Goal: Task Accomplishment & Management: Complete application form

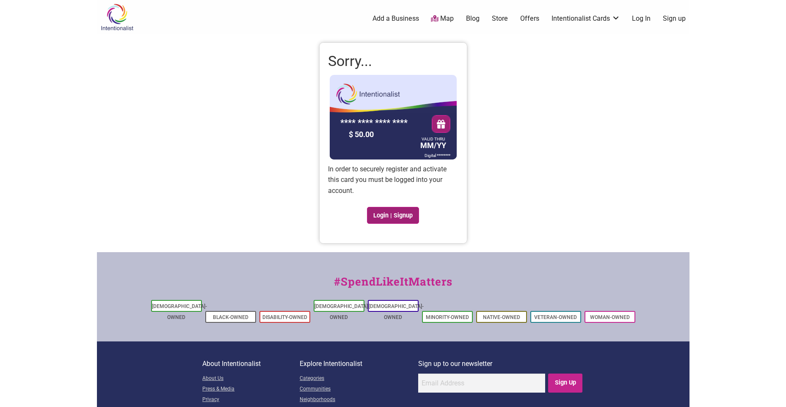
click at [391, 222] on link "Login | Signup" at bounding box center [393, 215] width 52 height 17
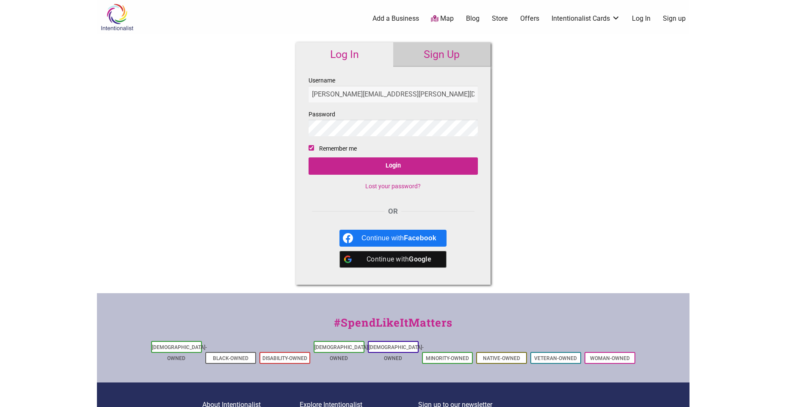
type input "[PERSON_NAME][EMAIL_ADDRESS][PERSON_NAME][DOMAIN_NAME]"
click at [309, 157] on input "Login" at bounding box center [393, 165] width 169 height 17
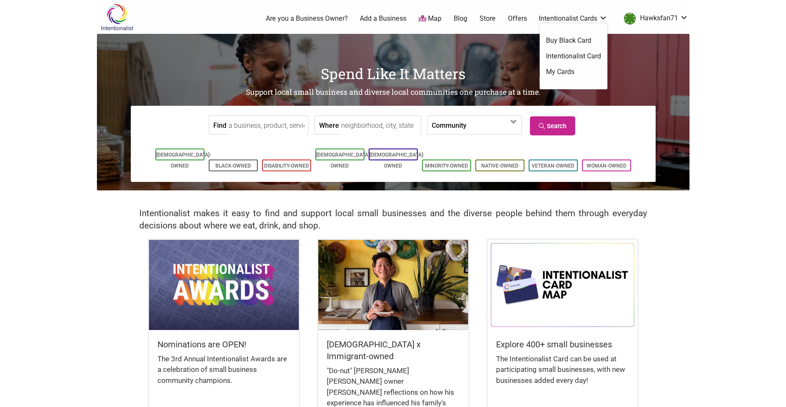
click at [588, 17] on link "Intentionalist Cards" at bounding box center [573, 18] width 69 height 9
click at [562, 72] on link "My Cards" at bounding box center [573, 71] width 55 height 9
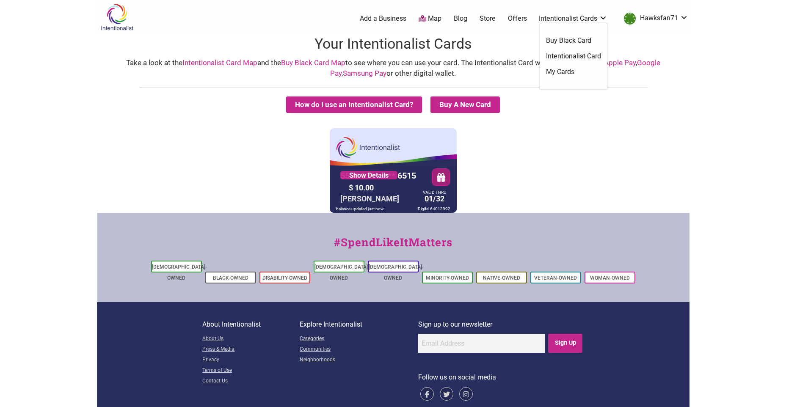
click at [562, 16] on link "Intentionalist Cards" at bounding box center [573, 18] width 69 height 9
click at [560, 54] on link "Intentionalist Card" at bounding box center [573, 56] width 55 height 9
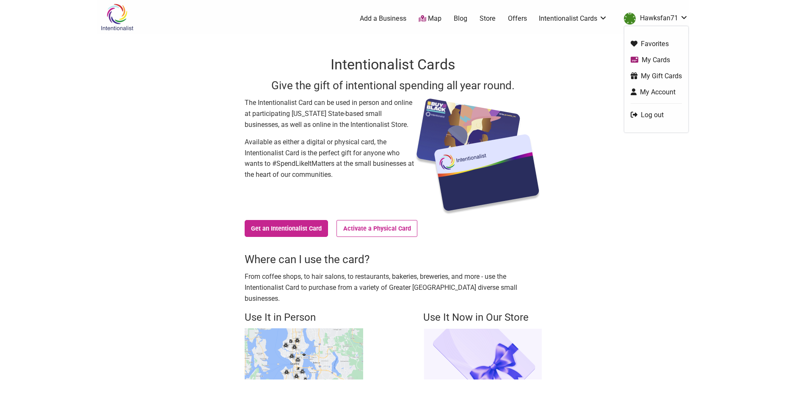
click at [648, 14] on link "Hawksfan71" at bounding box center [654, 18] width 69 height 15
click at [646, 57] on link "My Cards" at bounding box center [656, 60] width 51 height 10
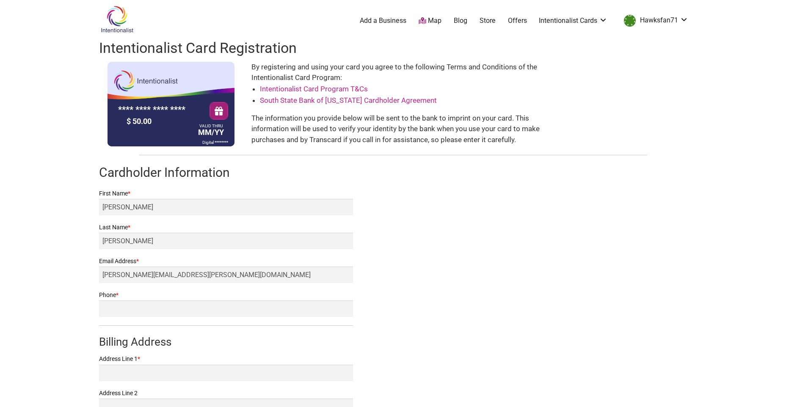
scroll to position [42, 0]
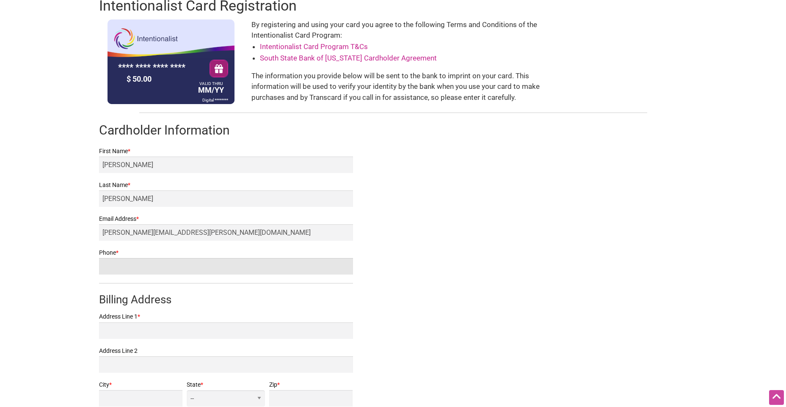
click at [255, 269] on input "Phone *" at bounding box center [226, 266] width 254 height 17
type input "3609082676"
click at [381, 246] on div "Intentionalist Card Registration **** **** **** **** $ 50.00 VALID THRU MM/YY D…" at bounding box center [393, 217] width 593 height 446
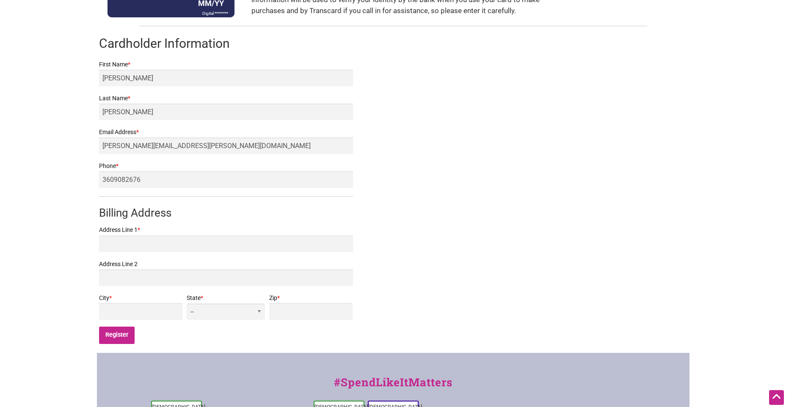
scroll to position [169, 0]
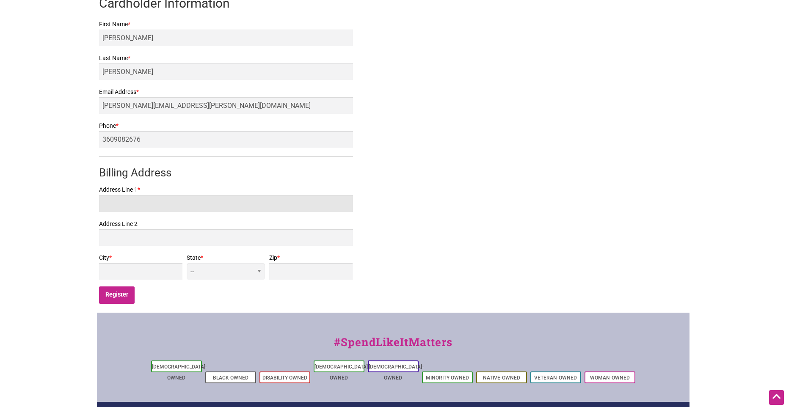
click at [148, 208] on input "Address Line 1 *" at bounding box center [226, 204] width 254 height 17
type input "610 Fifth Avenue"
type input "Seattle, WA"
select select "WA"
type input "98124"
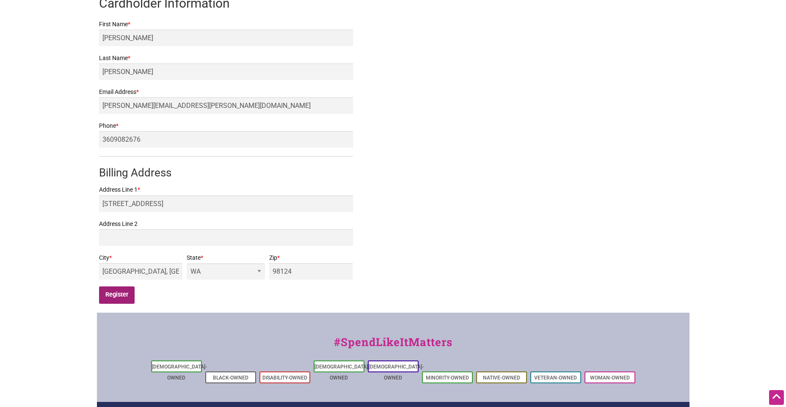
click at [119, 298] on input "Register" at bounding box center [117, 295] width 36 height 17
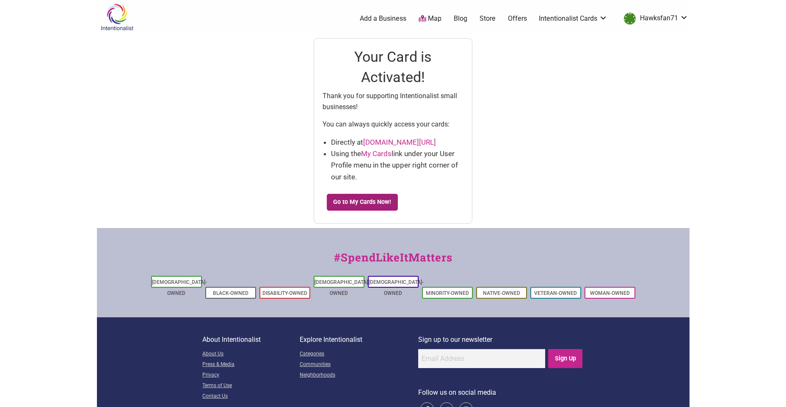
click at [376, 202] on link "Go to My Cards Now!" at bounding box center [362, 202] width 71 height 17
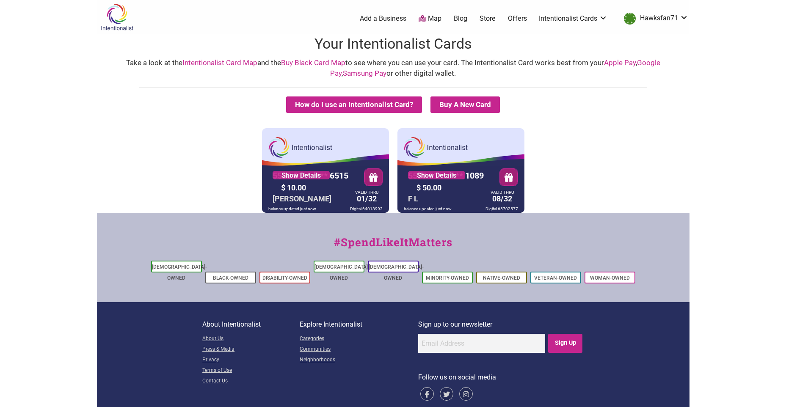
click at [472, 201] on div at bounding box center [461, 189] width 127 height 47
click at [444, 175] on link "Show Details" at bounding box center [436, 175] width 57 height 8
